Goal: Task Accomplishment & Management: Manage account settings

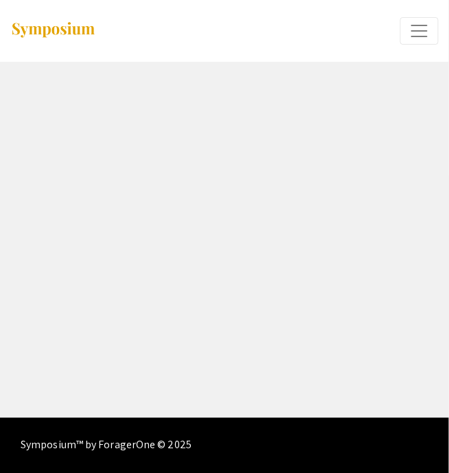
click at [420, 34] on span "Expand or Collapse Menu" at bounding box center [419, 31] width 21 height 21
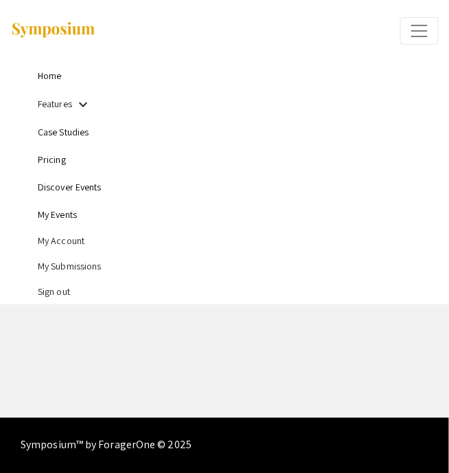
click at [99, 264] on li "My Submissions" at bounding box center [238, 266] width 401 height 25
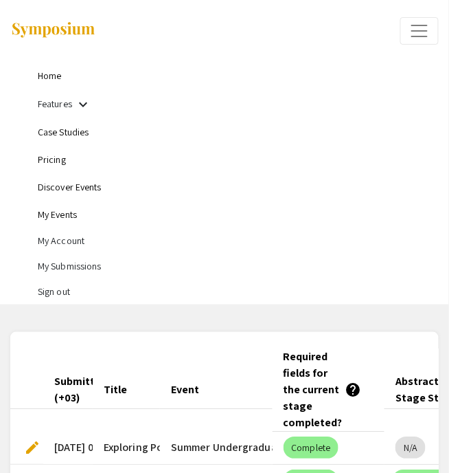
click at [60, 74] on link "Home" at bounding box center [49, 75] width 23 height 12
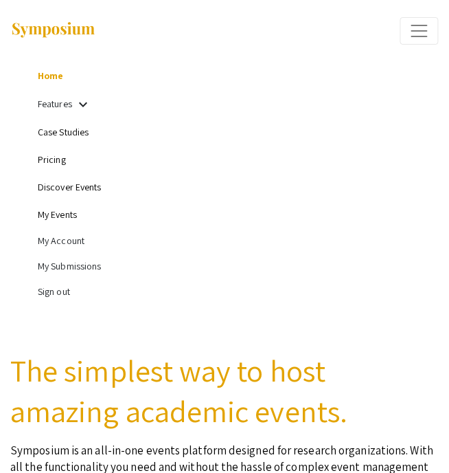
click at [83, 235] on li "My Account" at bounding box center [238, 240] width 401 height 25
click at [91, 258] on li "My Submissions" at bounding box center [238, 266] width 401 height 25
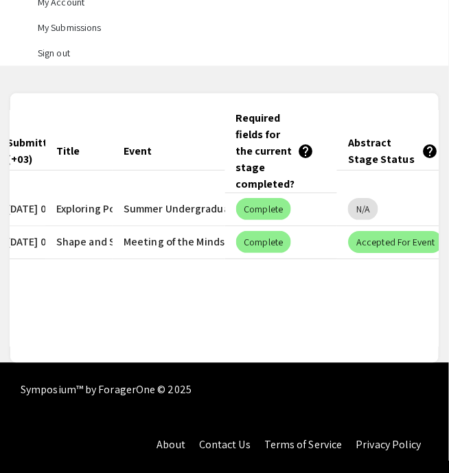
scroll to position [0, 44]
